Goal: Task Accomplishment & Management: Manage account settings

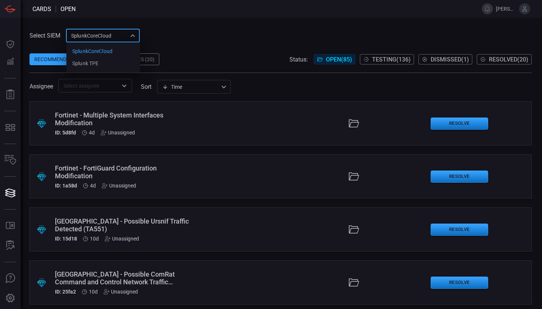
click at [118, 39] on div "SplunkCoreCloud f748d276-46a5-4bd3-b149-f2461a2fe2c5 SplunkCoreCloud Splunk TPE…" at bounding box center [103, 36] width 74 height 14
click at [256, 48] on div at bounding box center [271, 154] width 542 height 309
click at [96, 40] on div "SplunkCoreCloud f748d276-46a5-4bd3-b149-f2461a2fe2c5 ​" at bounding box center [103, 36] width 74 height 14
click at [100, 59] on li "Splunk TPE" at bounding box center [103, 64] width 74 height 12
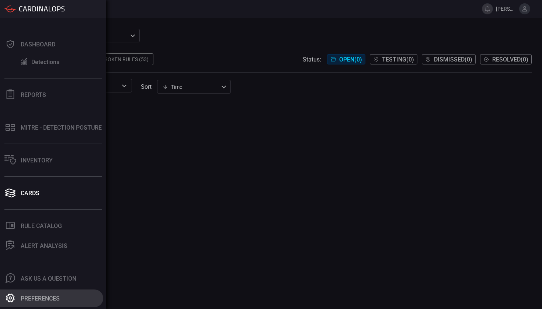
click at [33, 299] on div "Preferences" at bounding box center [40, 298] width 39 height 7
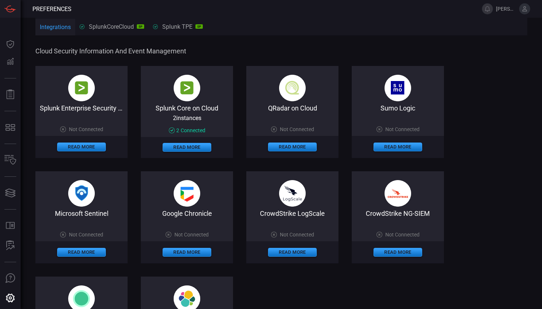
click at [189, 68] on div "Splunk Core on Cloud 2 instance s 2 Connected Read More" at bounding box center [187, 112] width 92 height 92
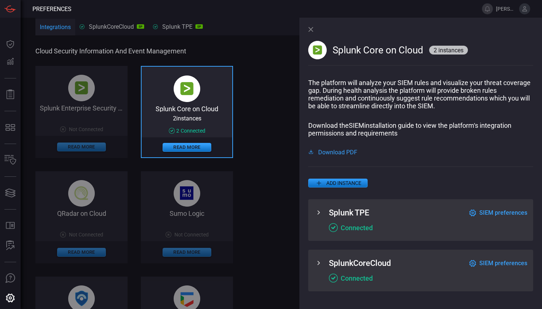
click at [507, 212] on span "SIEM preferences" at bounding box center [503, 212] width 48 height 7
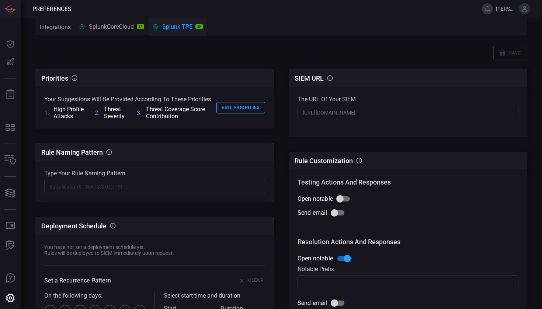
click at [126, 34] on button "SplunkCoreCloud SP" at bounding box center [111, 27] width 73 height 18
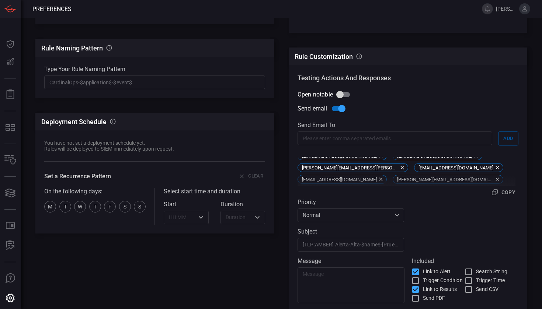
scroll to position [146, 0]
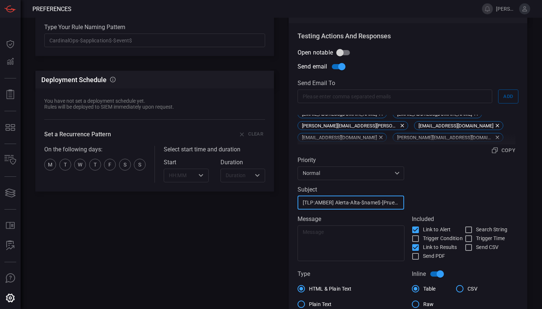
drag, startPoint x: 359, startPoint y: 204, endPoint x: 431, endPoint y: 203, distance: 72.3
click at [431, 203] on div "Send email Send email to ​ ​ Add [EMAIL_ADDRESS][DOMAIN_NAME] [PERSON_NAME][DOM…" at bounding box center [408, 186] width 221 height 253
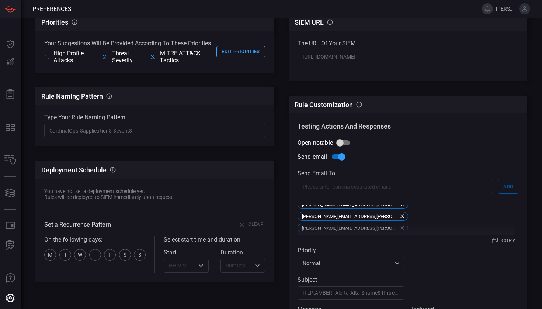
scroll to position [61, 0]
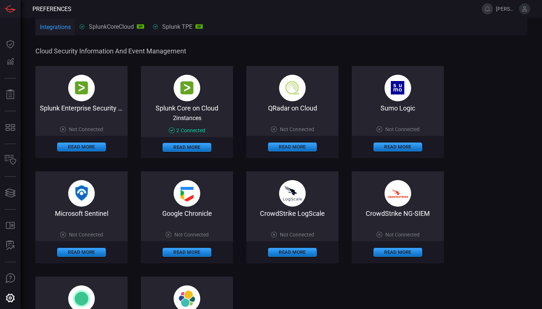
click at [204, 118] on div "Splunk Core on Cloud 2 instance s 2 Connected Read More" at bounding box center [187, 112] width 92 height 92
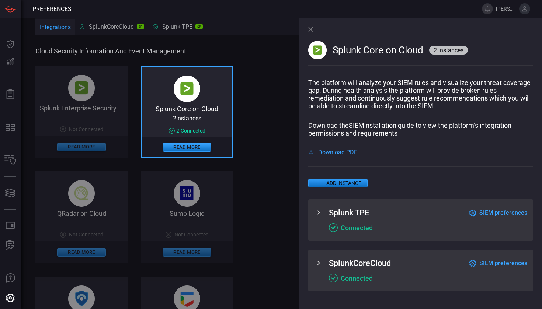
click at [496, 212] on span "SIEM preferences" at bounding box center [503, 212] width 48 height 7
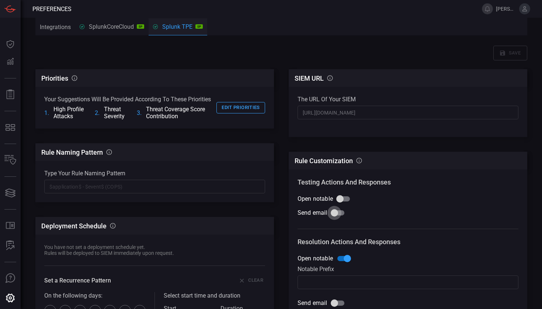
click at [331, 215] on input "Send email" at bounding box center [334, 213] width 42 height 14
checkbox input "true"
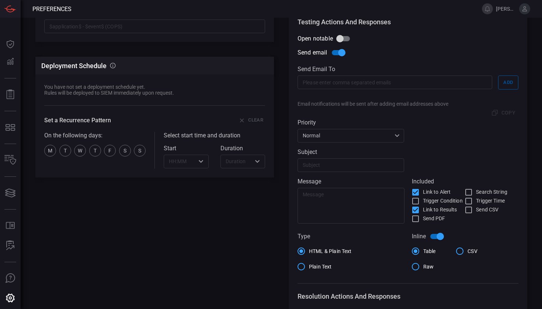
scroll to position [156, 0]
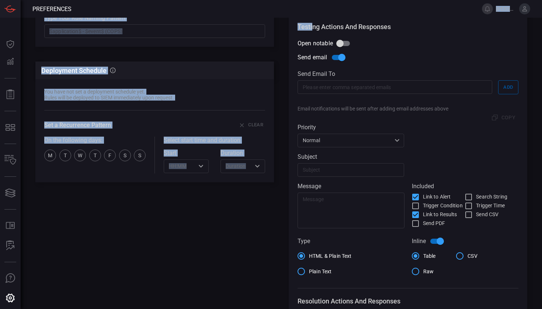
drag, startPoint x: 292, startPoint y: 16, endPoint x: 311, endPoint y: 26, distance: 21.8
click at [311, 26] on div "Preferences laura.espinosas@totalcybersec.com Dashboard Dashboard Detections De…" at bounding box center [271, 154] width 542 height 309
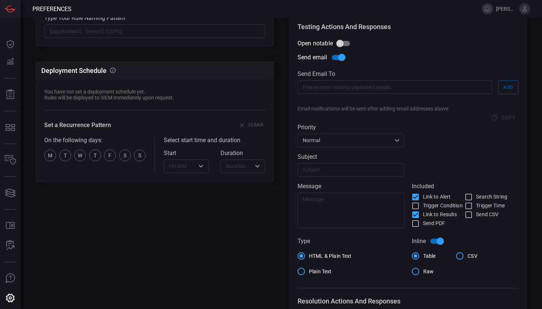
click at [284, 16] on span at bounding box center [273, 9] width 402 height 18
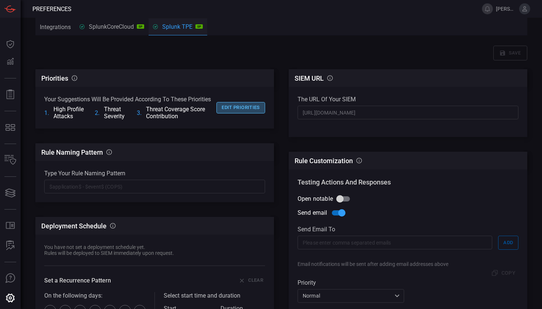
click at [245, 107] on button "Edit priorities" at bounding box center [240, 107] width 49 height 11
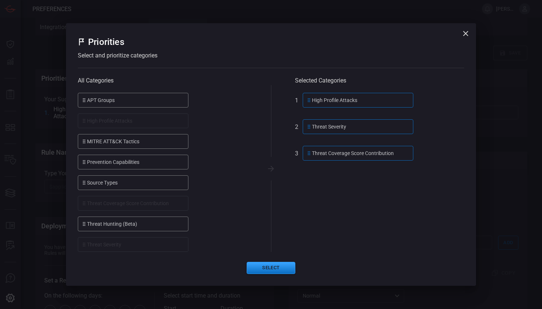
click at [461, 33] on button "button" at bounding box center [465, 33] width 15 height 15
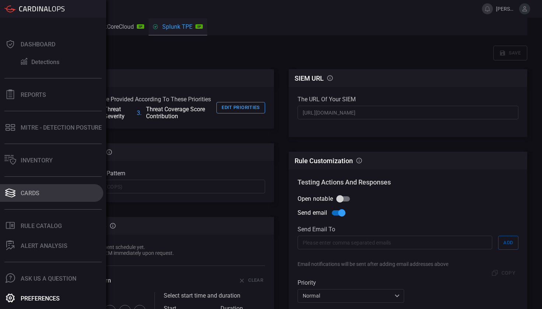
click at [36, 195] on div "Cards" at bounding box center [30, 193] width 19 height 7
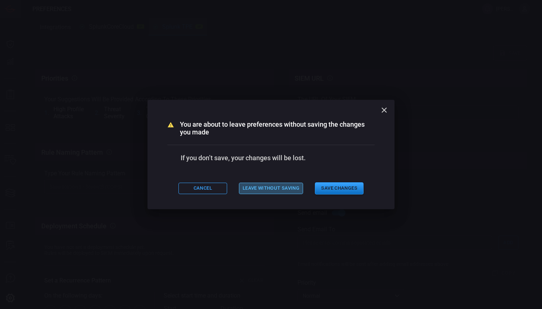
click at [273, 188] on button "Leave without saving" at bounding box center [271, 188] width 64 height 11
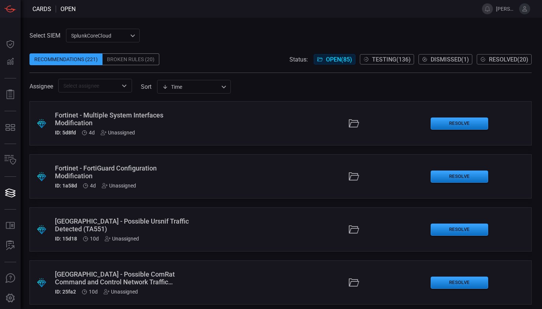
click at [104, 34] on div "SplunkCoreCloud f748d276-46a5-4bd3-b149-f2461a2fe2c5 ​" at bounding box center [103, 36] width 74 height 14
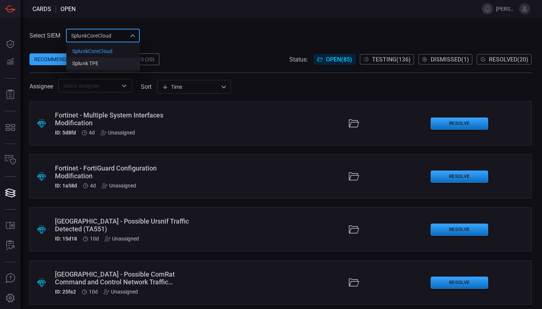
click at [108, 59] on li "Splunk TPE" at bounding box center [103, 64] width 74 height 12
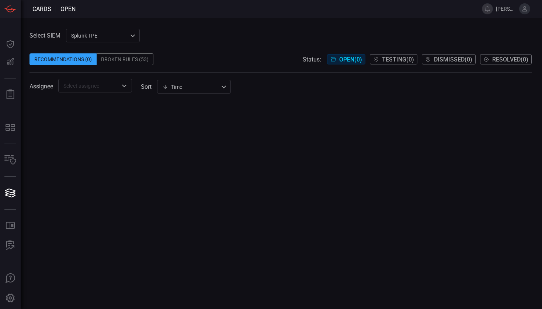
click at [137, 63] on div "Broken Rules (53)" at bounding box center [125, 59] width 57 height 12
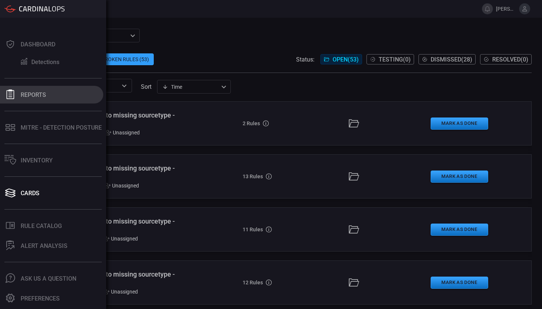
click at [32, 97] on div "Reports" at bounding box center [33, 94] width 25 height 7
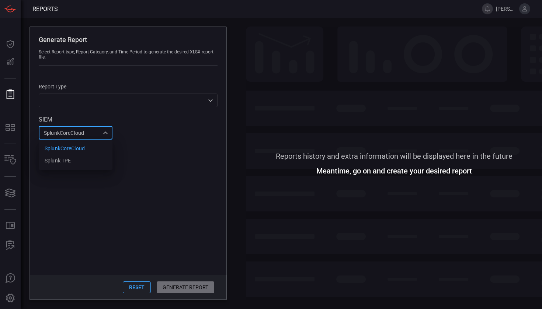
click at [60, 137] on div "SplunkCoreCloud f748d276-46a5-4bd3-b149-f2461a2fe2c5 SplunkCoreCloud Splunk TPE…" at bounding box center [76, 133] width 74 height 14
click at [58, 162] on div "Splunk TPE" at bounding box center [58, 161] width 26 height 8
type input "1e2e8ad1-9f42-4d8b-bcd8-2b3f9d333f5b"
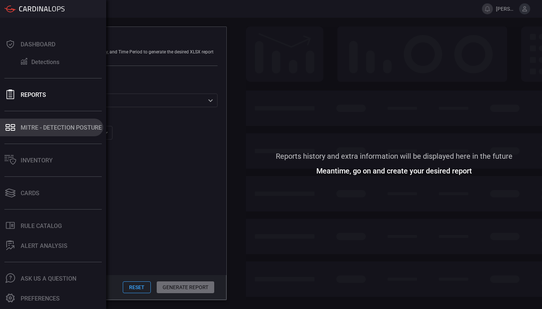
click at [13, 124] on icon at bounding box center [13, 125] width 4 height 3
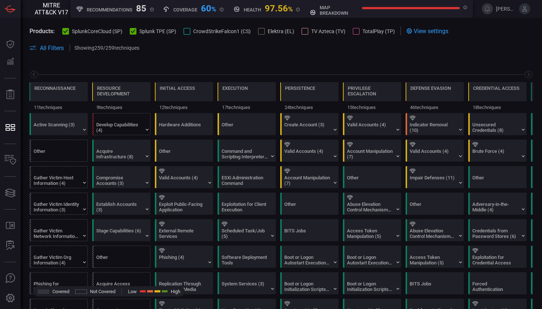
scroll to position [0, 97]
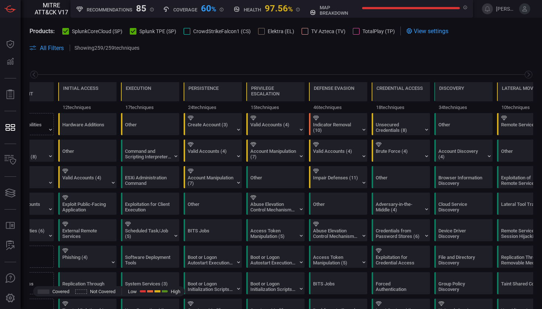
click at [81, 32] on span "SplunkCoreCloud (SP)" at bounding box center [97, 31] width 51 height 6
